Goal: Navigation & Orientation: Find specific page/section

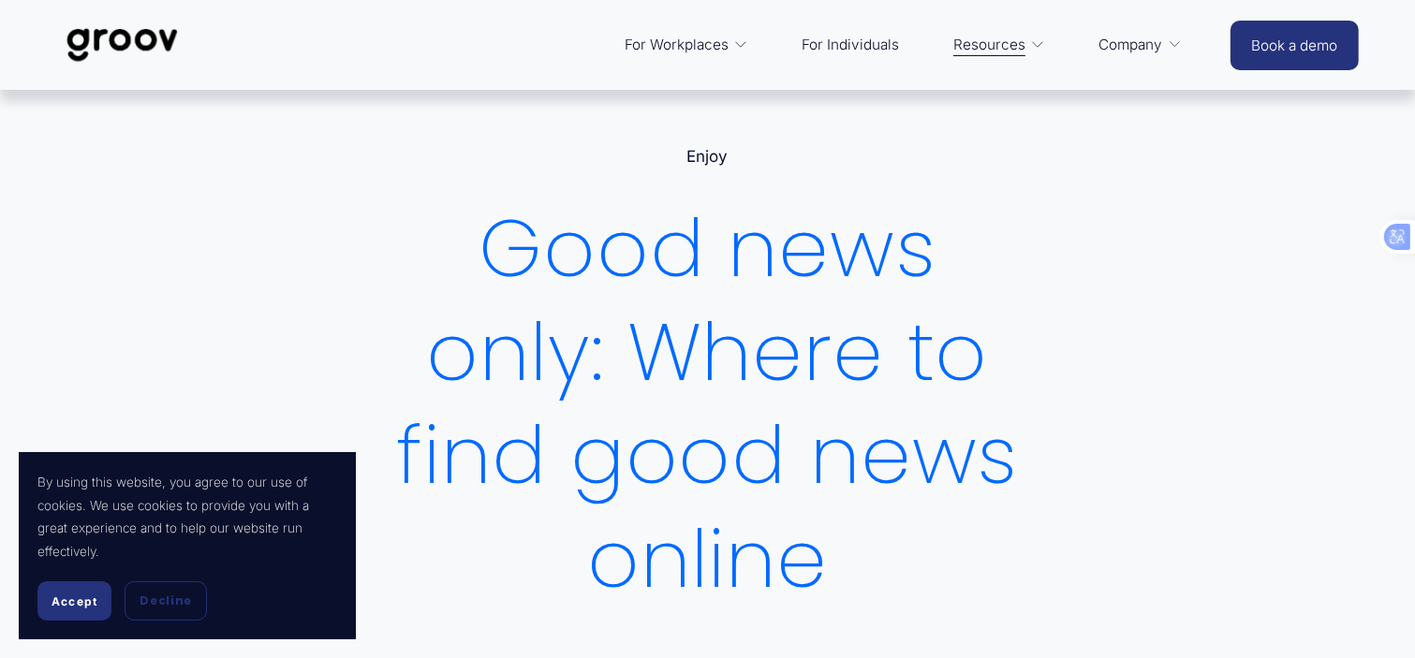
click at [65, 602] on span "Accept" at bounding box center [74, 602] width 46 height 14
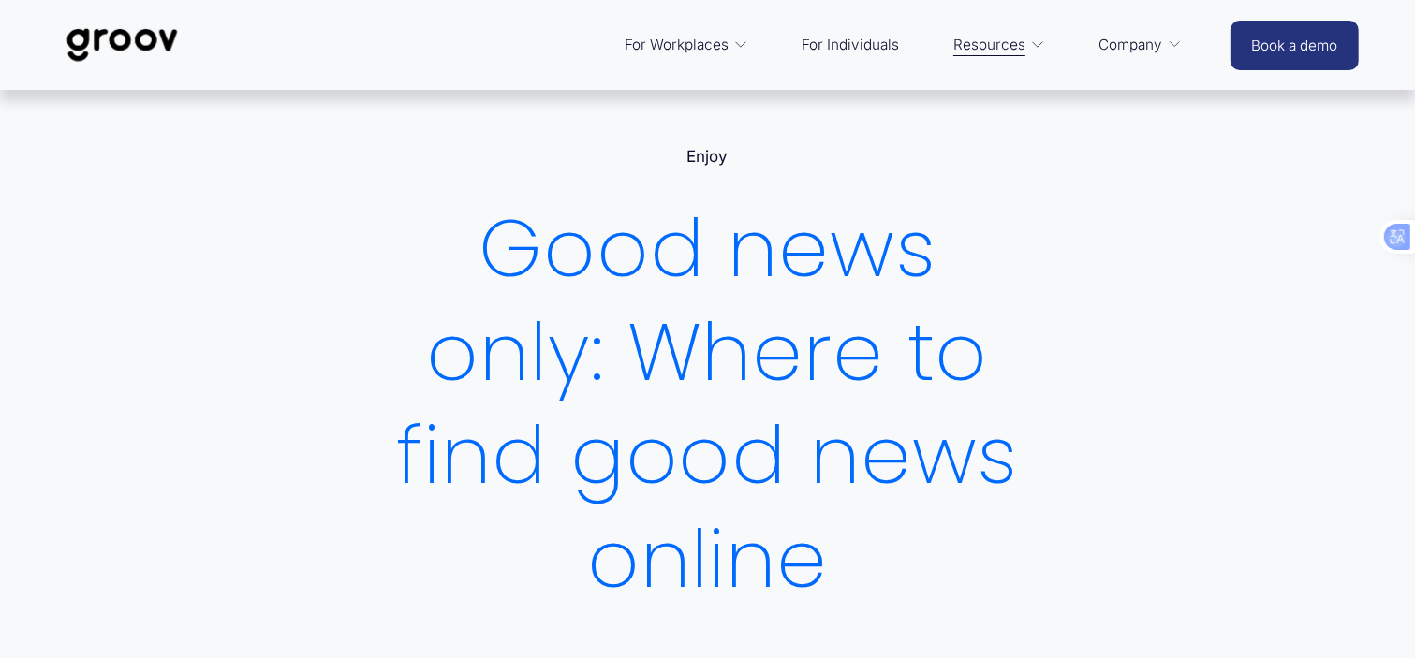
click at [861, 40] on link "For Individuals" at bounding box center [850, 44] width 116 height 45
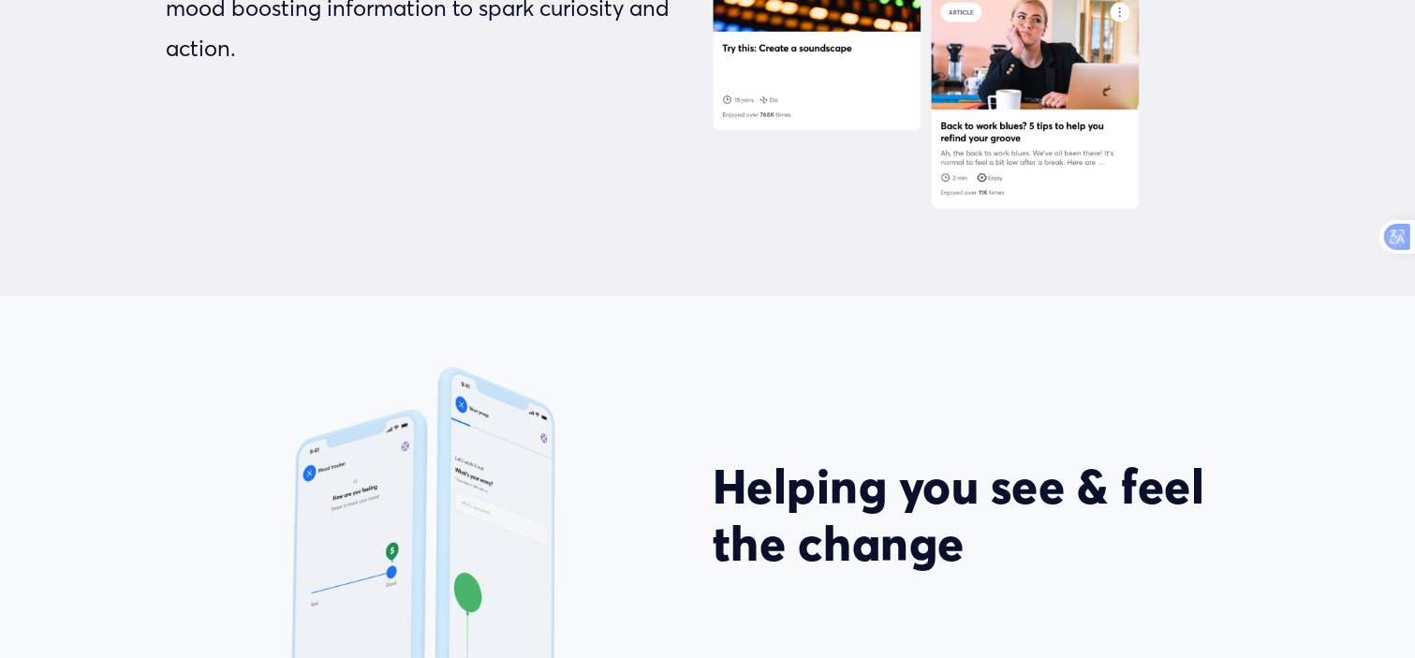
scroll to position [3652, 0]
